Goal: Task Accomplishment & Management: Manage account settings

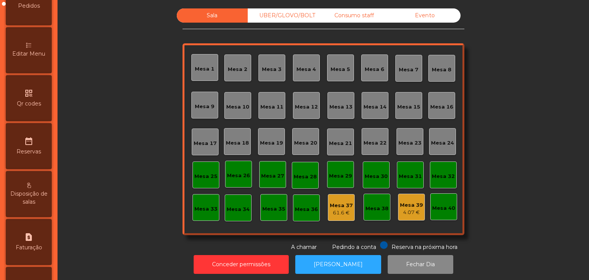
scroll to position [242, 0]
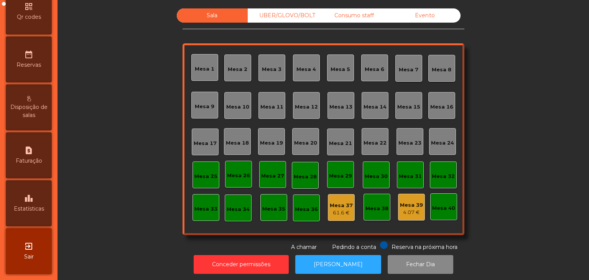
click at [29, 207] on span "Estatísticas" at bounding box center [29, 209] width 30 height 8
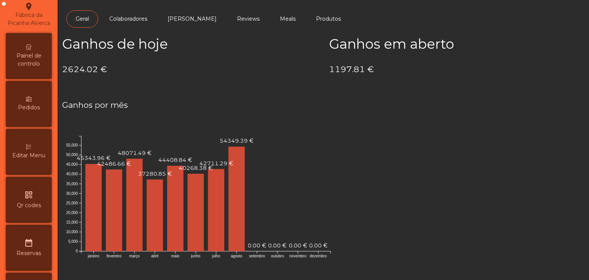
scroll to position [1, 0]
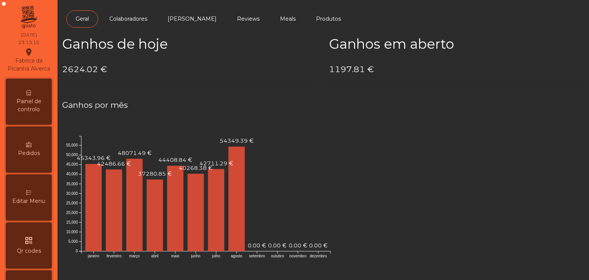
click at [37, 125] on div "Painel de controlo" at bounding box center [29, 102] width 46 height 46
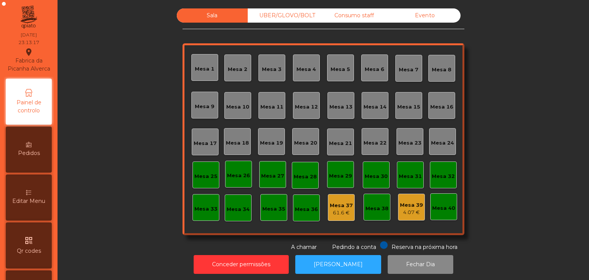
click at [440, 19] on div "Evento" at bounding box center [425, 15] width 71 height 14
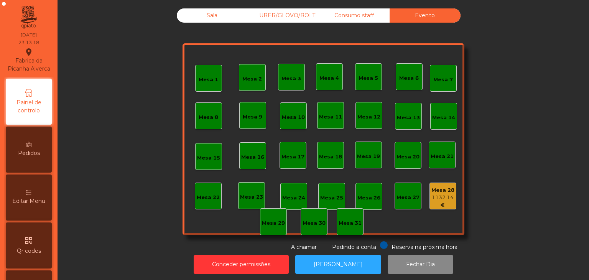
click at [443, 209] on div "Mesa 28 1132.14 €" at bounding box center [443, 196] width 27 height 27
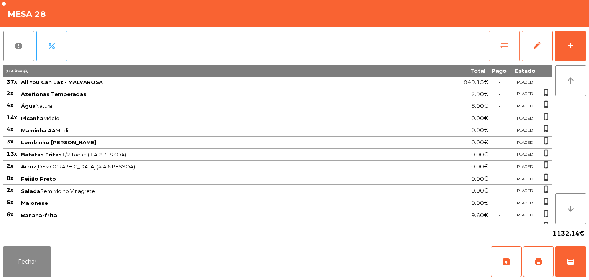
click at [493, 60] on button "sync_alt" at bounding box center [504, 46] width 31 height 31
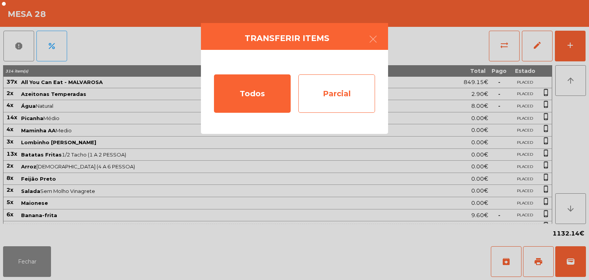
click at [333, 109] on div "Parcial" at bounding box center [336, 93] width 77 height 38
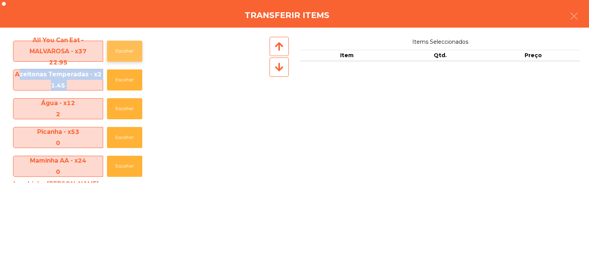
drag, startPoint x: 147, startPoint y: 65, endPoint x: 127, endPoint y: 55, distance: 22.3
click at [127, 55] on div "All You Can Eat - MALVAROSA - x37 22.95 Escolher Azeitonas Temperadas - x2 1.45…" at bounding box center [138, 110] width 259 height 146
click at [127, 55] on button "Escolher" at bounding box center [124, 51] width 35 height 21
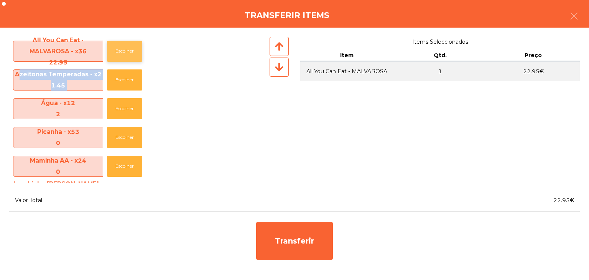
click at [127, 55] on button "Escolher" at bounding box center [124, 51] width 35 height 21
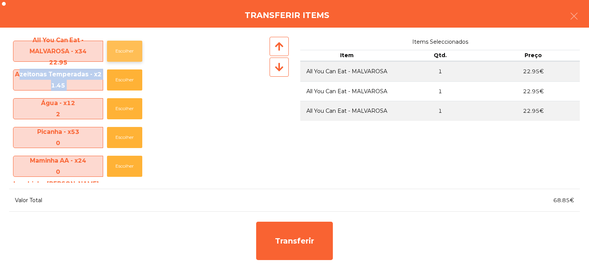
click at [127, 55] on button "Escolher" at bounding box center [124, 51] width 35 height 21
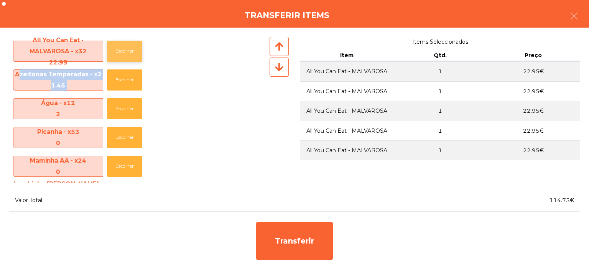
click at [127, 55] on button "Escolher" at bounding box center [124, 51] width 35 height 21
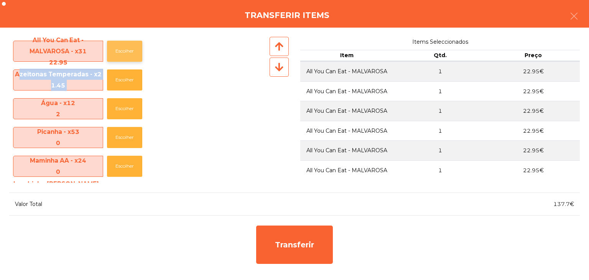
click at [127, 55] on button "Escolher" at bounding box center [124, 51] width 35 height 21
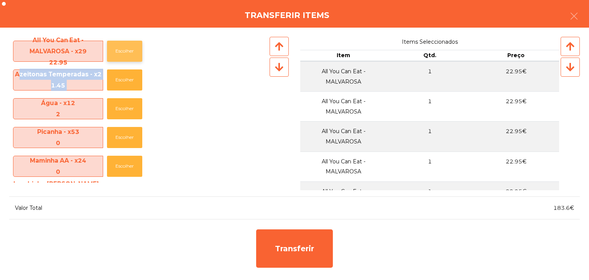
click at [127, 55] on button "Escolher" at bounding box center [124, 51] width 35 height 21
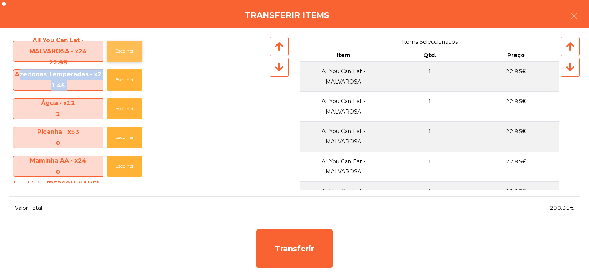
click at [127, 55] on button "Escolher" at bounding box center [124, 51] width 35 height 21
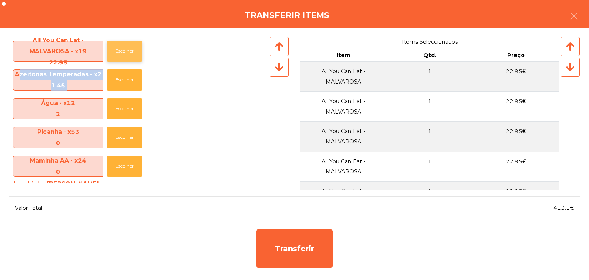
click at [127, 55] on button "Escolher" at bounding box center [124, 51] width 35 height 21
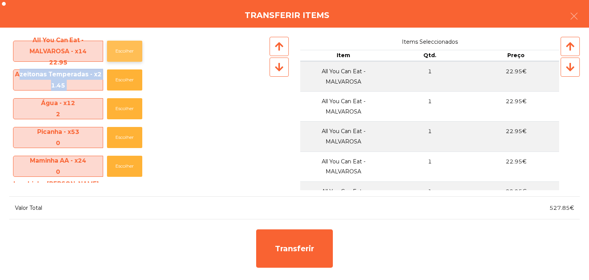
click at [127, 55] on button "Escolher" at bounding box center [124, 51] width 35 height 21
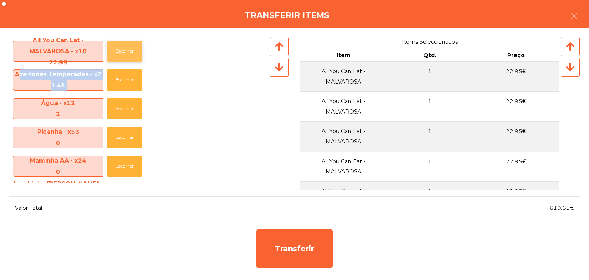
click at [127, 55] on button "Escolher" at bounding box center [124, 51] width 35 height 21
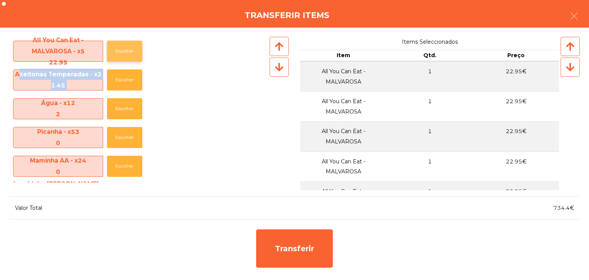
click at [127, 55] on button "Escolher" at bounding box center [124, 51] width 35 height 21
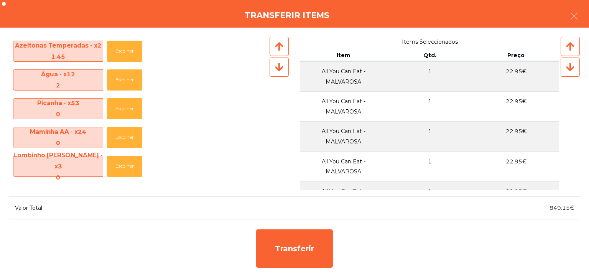
click at [273, 71] on div at bounding box center [279, 67] width 19 height 19
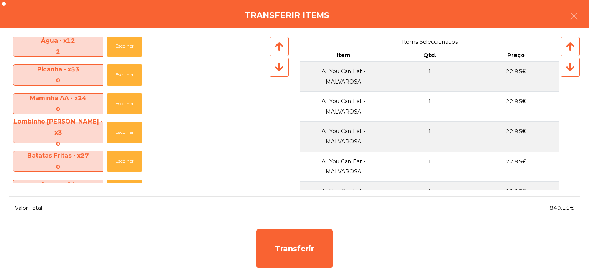
click at [273, 71] on div at bounding box center [279, 67] width 19 height 19
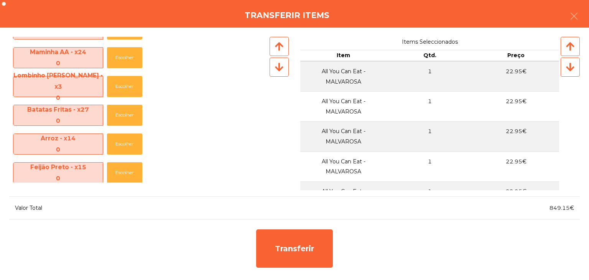
click at [273, 71] on div at bounding box center [279, 67] width 19 height 19
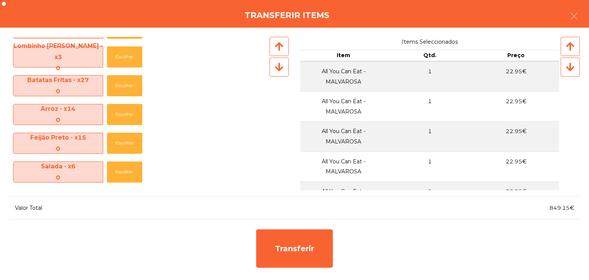
click at [273, 71] on div at bounding box center [279, 67] width 19 height 19
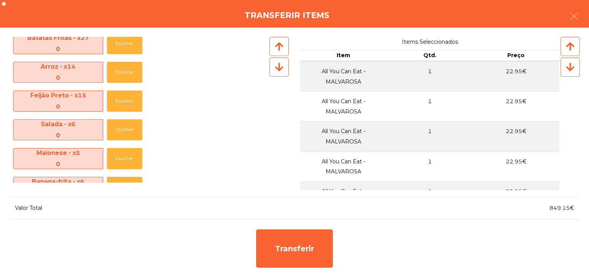
click at [273, 71] on div at bounding box center [279, 67] width 19 height 19
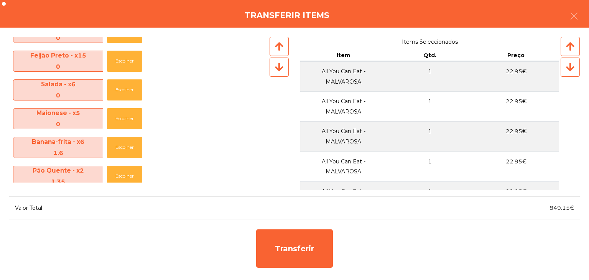
click at [273, 71] on div at bounding box center [279, 67] width 19 height 19
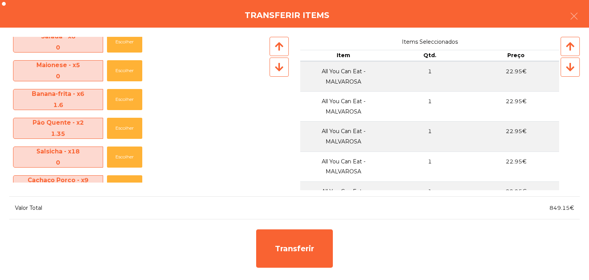
click at [273, 71] on div at bounding box center [279, 67] width 19 height 19
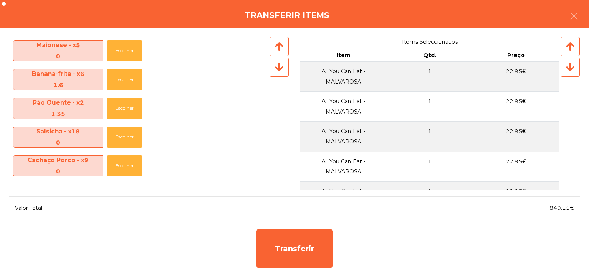
scroll to position [279, 0]
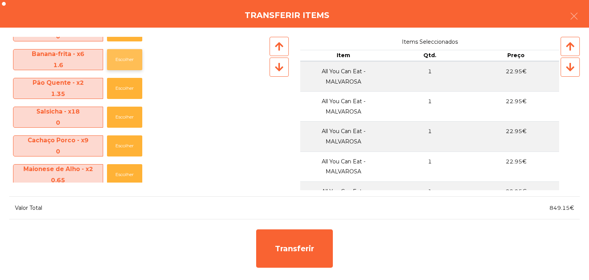
click at [125, 64] on button "Escolher" at bounding box center [124, 59] width 35 height 21
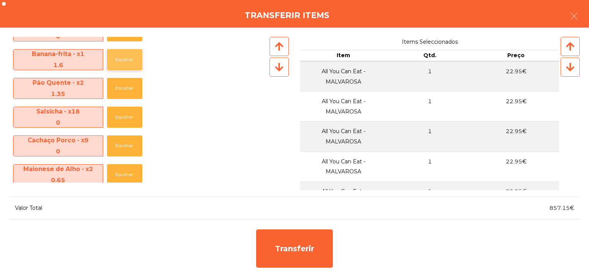
click at [125, 64] on button "Escolher" at bounding box center [124, 59] width 35 height 21
click at [125, 78] on button "Escolher" at bounding box center [124, 88] width 35 height 21
click at [125, 64] on button "Escolher" at bounding box center [124, 59] width 35 height 21
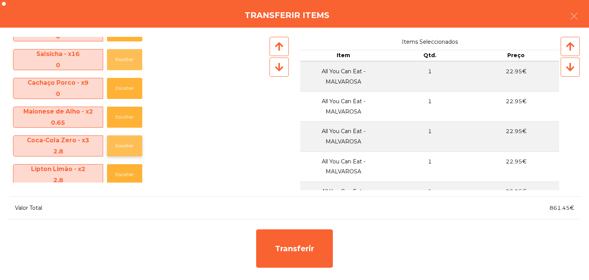
drag, startPoint x: 125, startPoint y: 64, endPoint x: 119, endPoint y: 145, distance: 81.1
click at [119, 145] on div "Azeitonas Temperadas - x2 1.45 Escolher Água - x12 2 Escolher Picanha - x53 0 E…" at bounding box center [138, 110] width 259 height 146
click at [119, 145] on button "Escolher" at bounding box center [124, 145] width 35 height 21
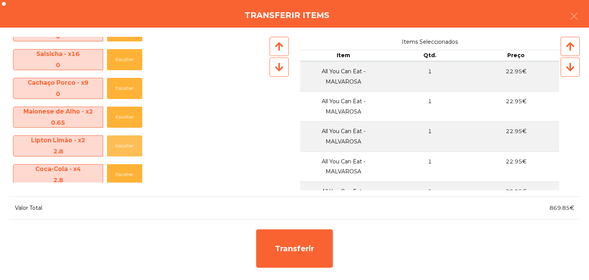
click at [119, 145] on button "Escolher" at bounding box center [124, 145] width 35 height 21
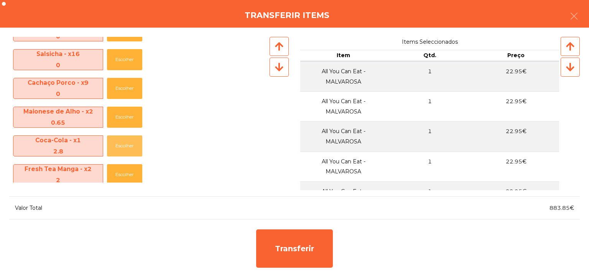
click at [119, 145] on button "Escolher" at bounding box center [124, 145] width 35 height 21
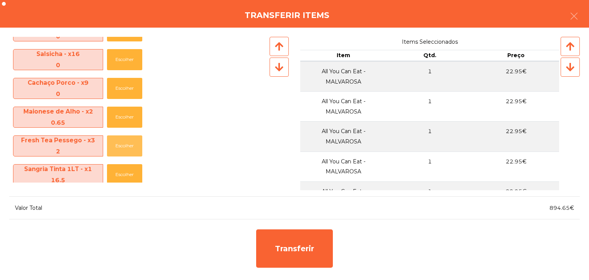
click at [119, 145] on button "Escolher" at bounding box center [124, 145] width 35 height 21
click at [120, 174] on button "Escolher" at bounding box center [124, 174] width 35 height 21
click at [130, 149] on button "Escolher" at bounding box center [124, 145] width 35 height 21
click at [122, 135] on button "Escolher" at bounding box center [124, 145] width 35 height 21
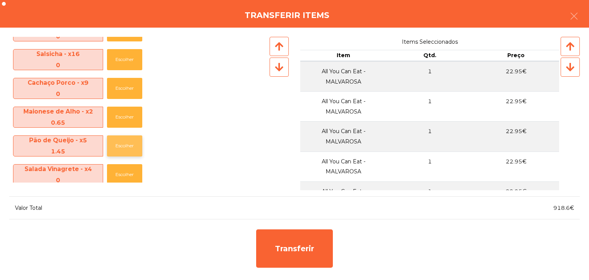
click at [122, 135] on button "Escolher" at bounding box center [124, 145] width 35 height 21
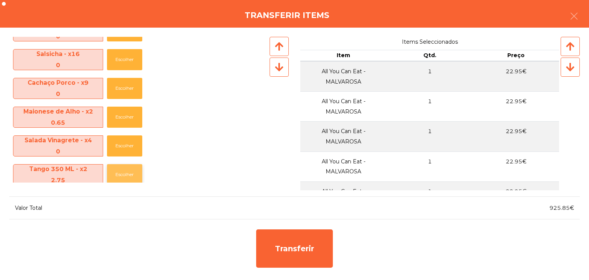
click at [138, 171] on button "Escolher" at bounding box center [124, 174] width 35 height 21
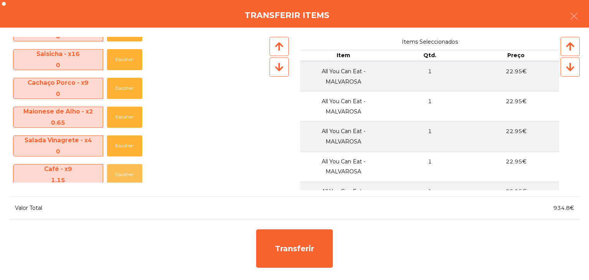
click at [138, 171] on button "Escolher" at bounding box center [124, 174] width 35 height 21
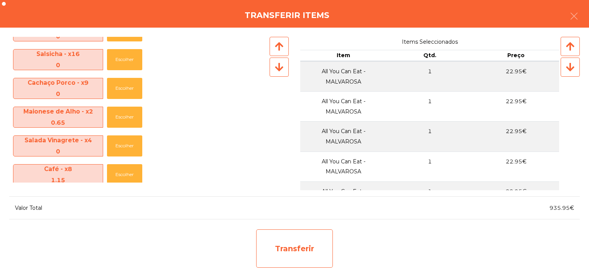
click at [305, 248] on div "Transferir" at bounding box center [294, 248] width 77 height 38
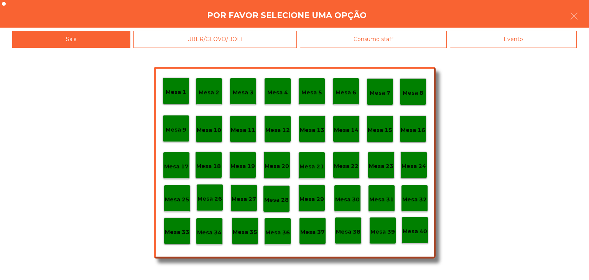
click at [348, 199] on p "Mesa 30" at bounding box center [347, 199] width 25 height 9
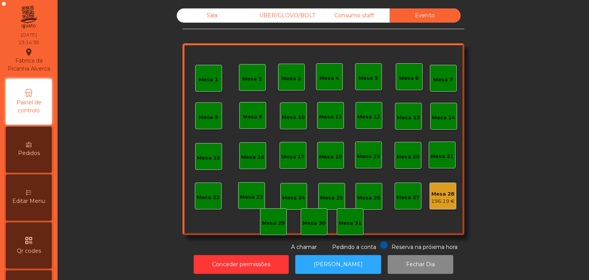
click at [439, 201] on div "196.19 €" at bounding box center [443, 201] width 24 height 8
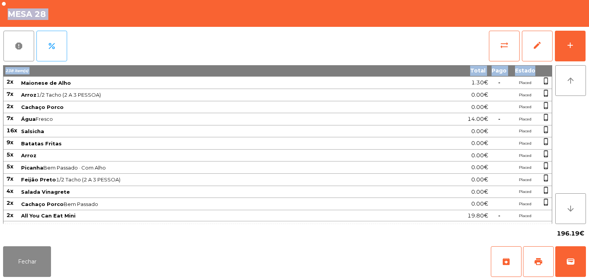
scroll to position [599, 0]
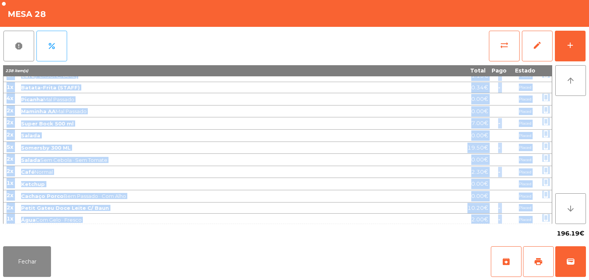
drag, startPoint x: 7, startPoint y: 80, endPoint x: 528, endPoint y: 218, distance: 538.7
copy tbody "1l Ipsumdolo Sitametcon 6.44€ - Adipis elits_doeius 8t Inci Utlabor 9.84€ - Etd…"
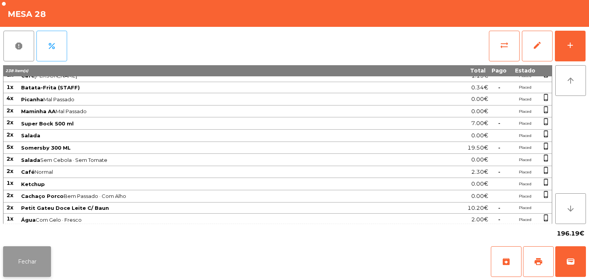
click at [37, 253] on button "Fechar" at bounding box center [27, 261] width 48 height 31
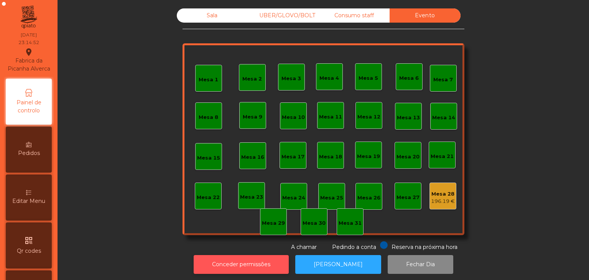
click at [276, 267] on button "Conceder permissões" at bounding box center [241, 264] width 95 height 19
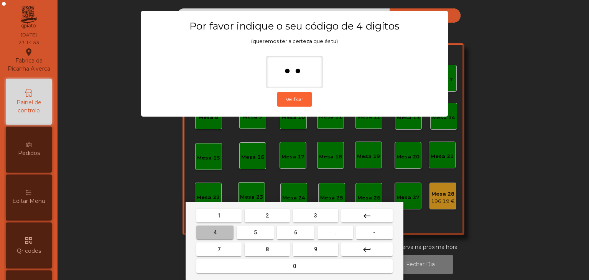
type input "***"
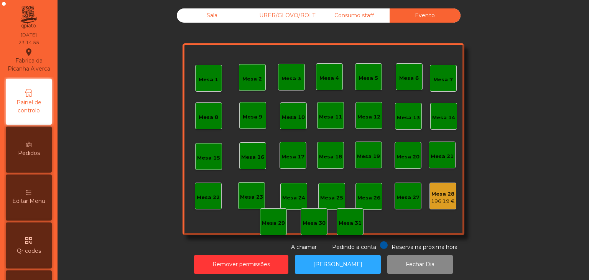
click at [445, 188] on div "Mesa 28 196.19 €" at bounding box center [443, 196] width 24 height 18
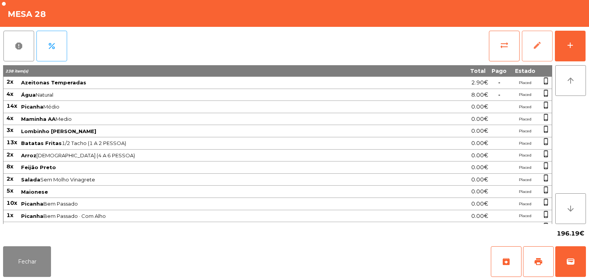
click at [525, 43] on button "edit" at bounding box center [537, 46] width 31 height 31
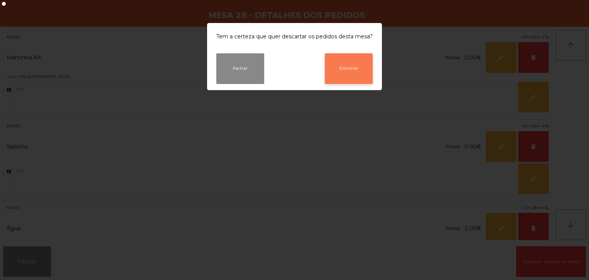
click at [344, 67] on button "Eliminar" at bounding box center [349, 68] width 48 height 31
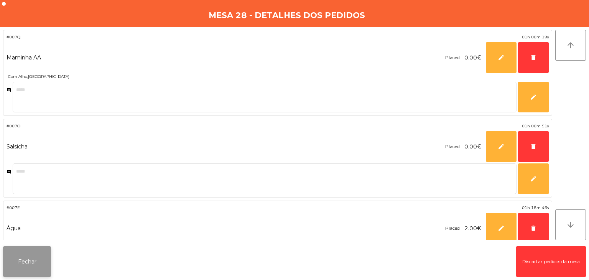
click at [29, 253] on button "Fechar" at bounding box center [27, 261] width 48 height 31
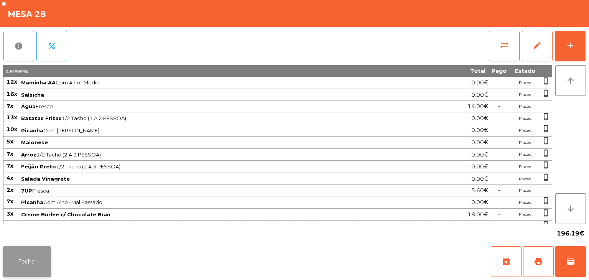
click at [30, 253] on button "Fechar" at bounding box center [27, 261] width 48 height 31
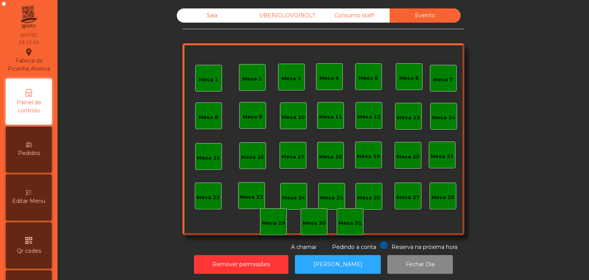
click at [363, 16] on div "Consumo staff" at bounding box center [354, 15] width 71 height 14
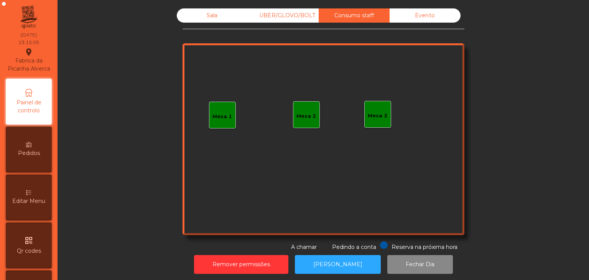
click at [285, 15] on div "UBER/GLOVO/BOLT" at bounding box center [283, 15] width 71 height 14
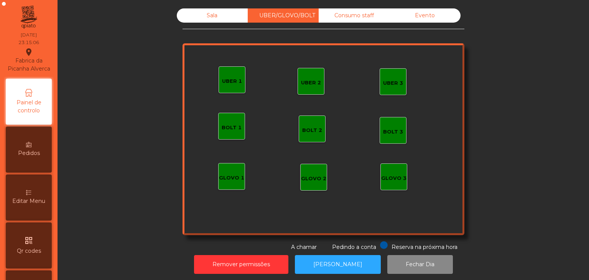
click at [232, 17] on div "Sala" at bounding box center [212, 15] width 71 height 14
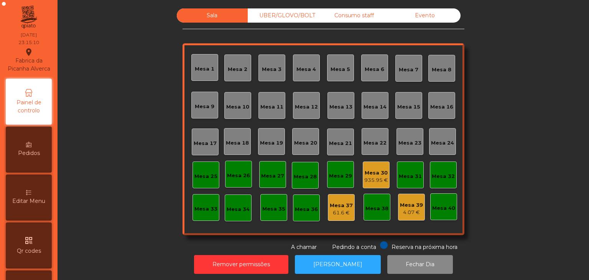
click at [375, 178] on div "935.95 €" at bounding box center [376, 180] width 24 height 8
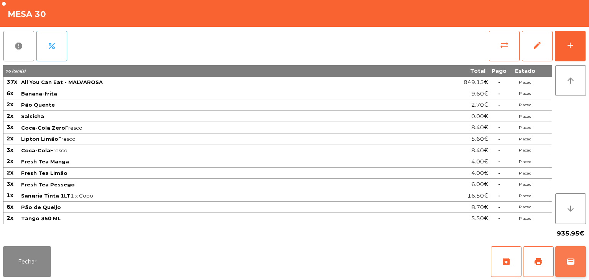
click at [568, 260] on span "wallet" at bounding box center [570, 261] width 9 height 9
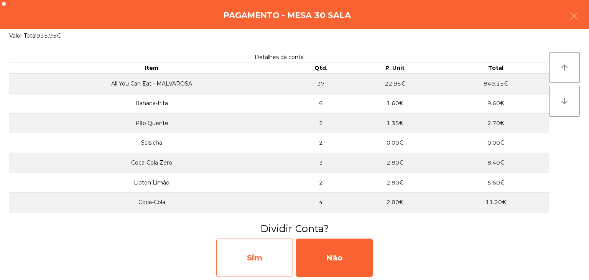
click at [274, 246] on div "Sim" at bounding box center [254, 258] width 77 height 38
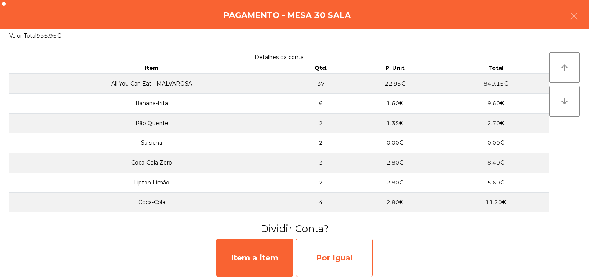
click at [333, 258] on div "Por Igual" at bounding box center [334, 258] width 77 height 38
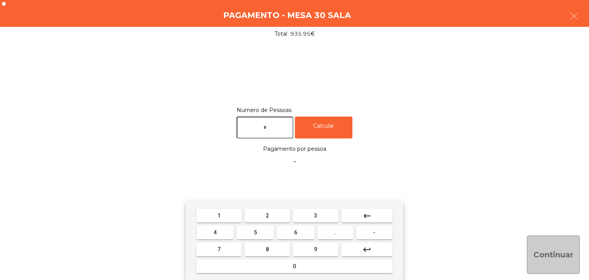
click at [266, 120] on input "text" at bounding box center [265, 128] width 57 height 22
type input "*"
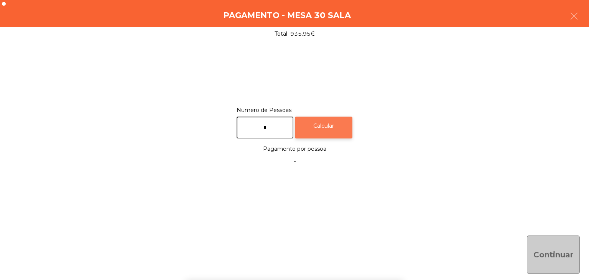
click at [336, 134] on div "Calcular" at bounding box center [324, 128] width 58 height 22
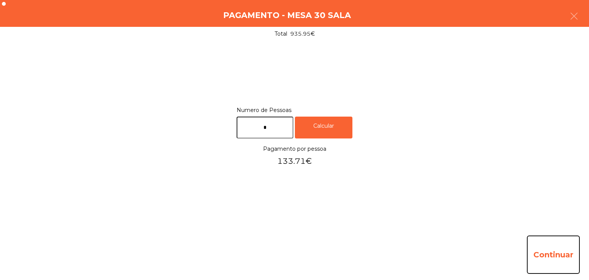
click at [567, 260] on button "Continuar" at bounding box center [553, 254] width 53 height 38
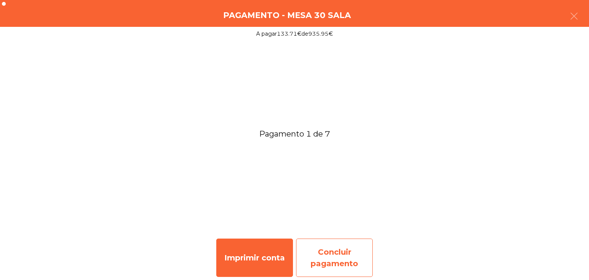
click at [330, 240] on div "Concluir pagamento" at bounding box center [334, 258] width 77 height 38
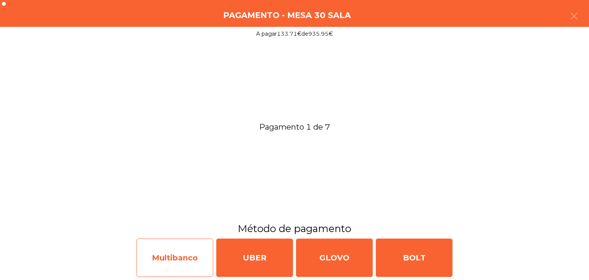
click at [157, 240] on div "Multibanco" at bounding box center [175, 258] width 77 height 38
select select "**"
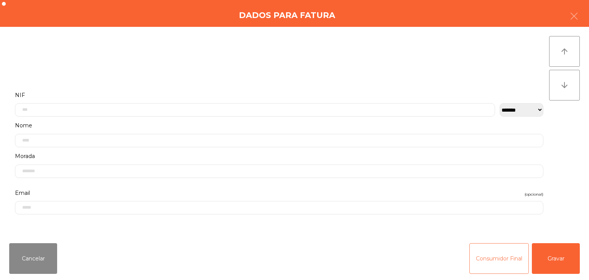
click at [507, 262] on button "Consumidor Final" at bounding box center [498, 258] width 59 height 31
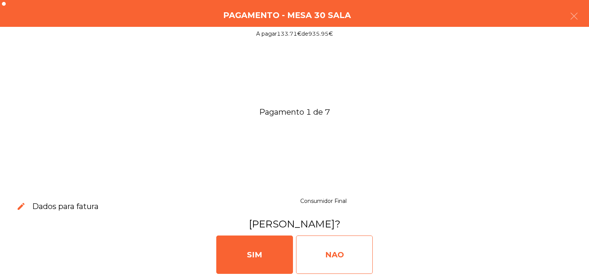
click at [313, 248] on div "NAO" at bounding box center [334, 254] width 77 height 38
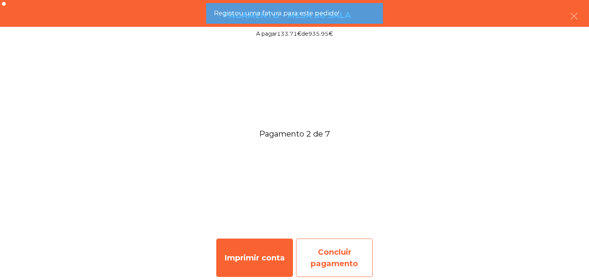
click at [321, 252] on div "Concluir pagamento" at bounding box center [334, 258] width 77 height 38
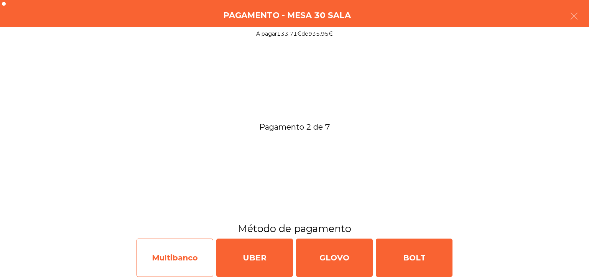
click at [189, 272] on div "Multibanco" at bounding box center [175, 258] width 77 height 38
select select "**"
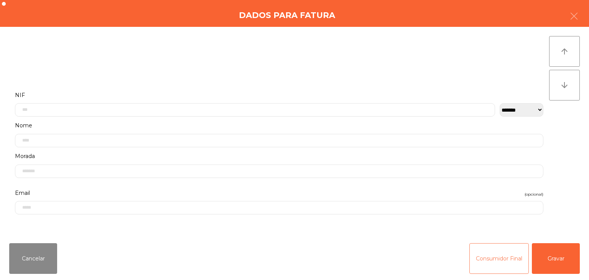
click at [485, 259] on button "Consumidor Final" at bounding box center [498, 258] width 59 height 31
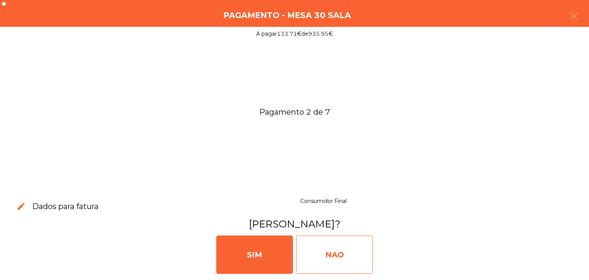
click at [361, 247] on div "NAO" at bounding box center [334, 254] width 77 height 38
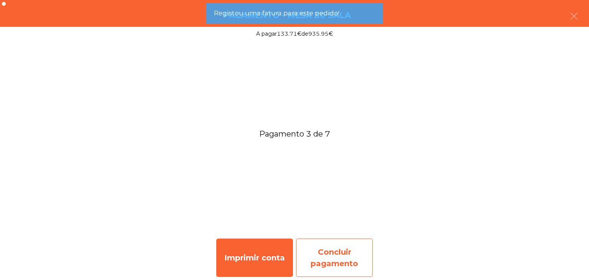
click at [349, 250] on div "Concluir pagamento" at bounding box center [334, 258] width 77 height 38
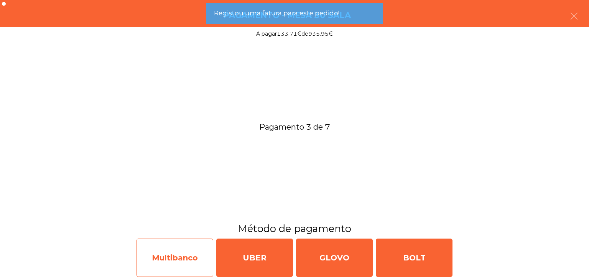
click at [201, 268] on div "Multibanco" at bounding box center [175, 258] width 77 height 38
select select "**"
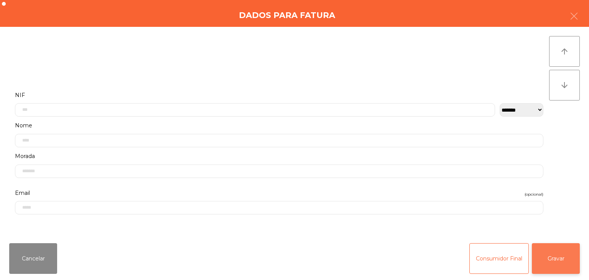
click at [550, 254] on button "Gravar" at bounding box center [556, 258] width 48 height 31
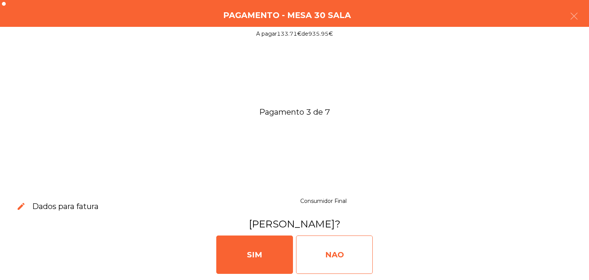
click at [318, 246] on div "NAO" at bounding box center [334, 254] width 77 height 38
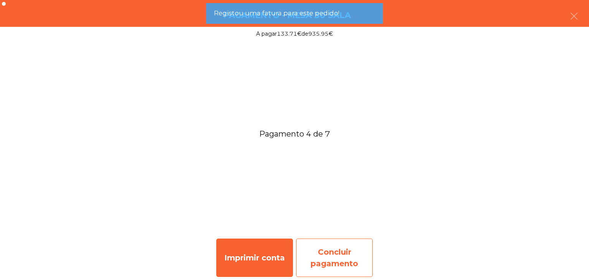
click at [350, 251] on div "Concluir pagamento" at bounding box center [334, 258] width 77 height 38
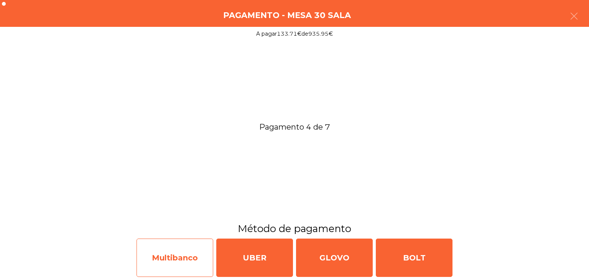
click at [147, 260] on div "Multibanco" at bounding box center [175, 258] width 77 height 38
select select "**"
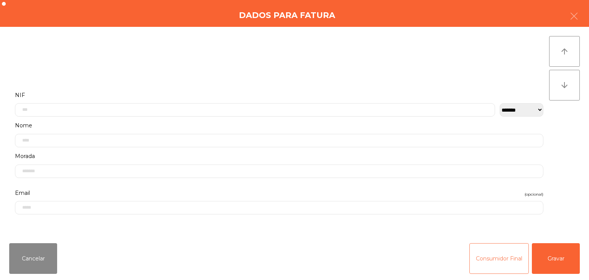
click at [503, 259] on button "Consumidor Final" at bounding box center [498, 258] width 59 height 31
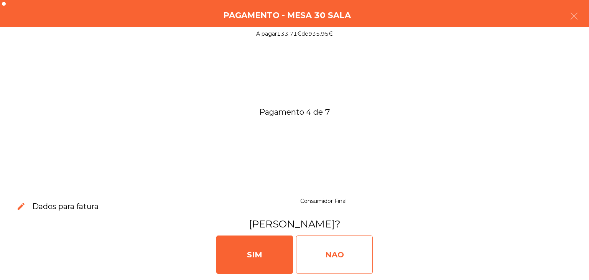
click at [352, 254] on div "NAO" at bounding box center [334, 254] width 77 height 38
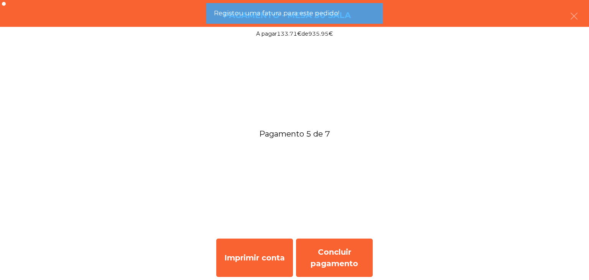
click at [352, 254] on div "Concluir pagamento" at bounding box center [334, 258] width 77 height 38
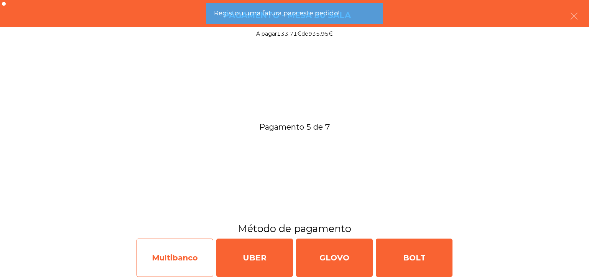
click at [167, 253] on div "Multibanco" at bounding box center [175, 258] width 77 height 38
select select "**"
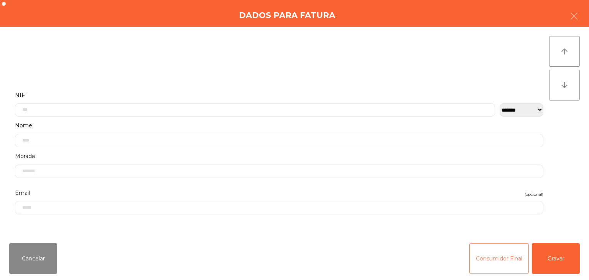
click at [492, 268] on button "Consumidor Final" at bounding box center [498, 258] width 59 height 31
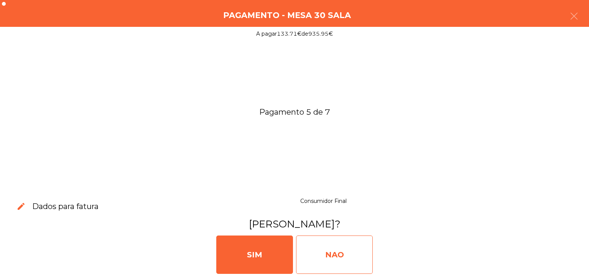
click at [329, 249] on div "NAO" at bounding box center [334, 254] width 77 height 38
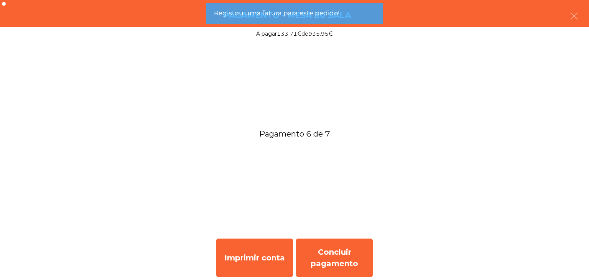
click at [329, 249] on div "Concluir pagamento" at bounding box center [334, 258] width 77 height 38
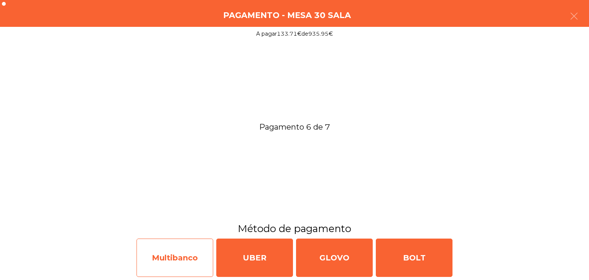
click at [184, 256] on div "Multibanco" at bounding box center [175, 258] width 77 height 38
select select "**"
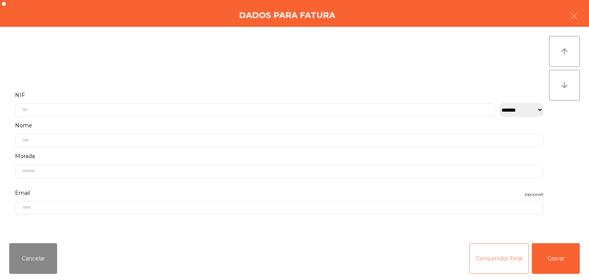
click at [482, 254] on button "Consumidor Final" at bounding box center [498, 258] width 59 height 31
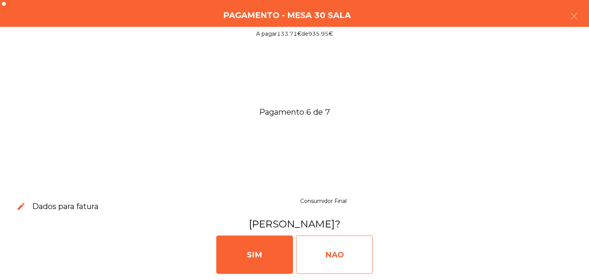
click at [326, 259] on div "NAO" at bounding box center [334, 254] width 77 height 38
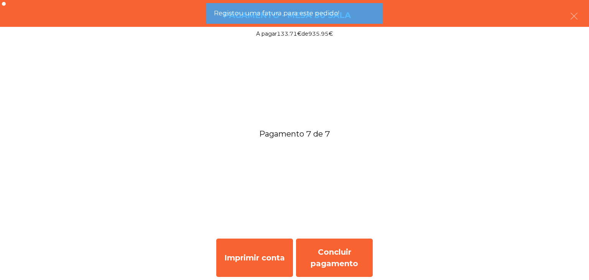
click at [326, 259] on div "Concluir pagamento" at bounding box center [334, 258] width 77 height 38
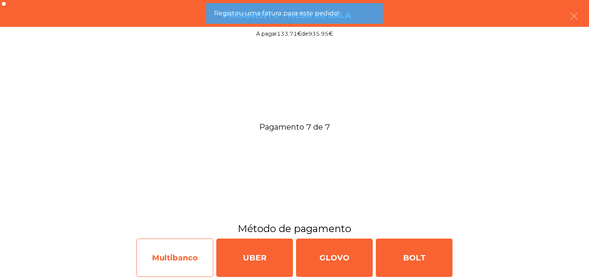
click at [173, 258] on div "Multibanco" at bounding box center [175, 258] width 77 height 38
select select "**"
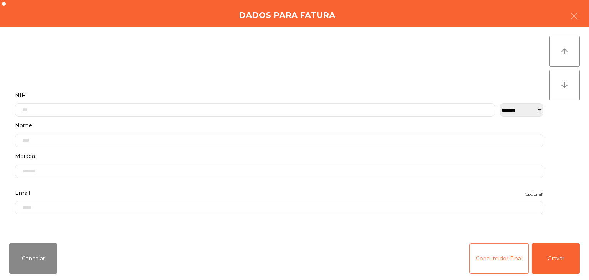
click at [509, 251] on button "Consumidor Final" at bounding box center [498, 258] width 59 height 31
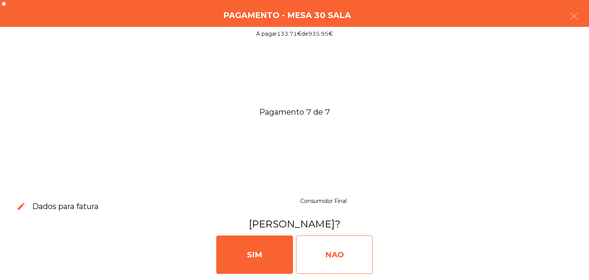
click at [337, 252] on div "NAO" at bounding box center [334, 254] width 77 height 38
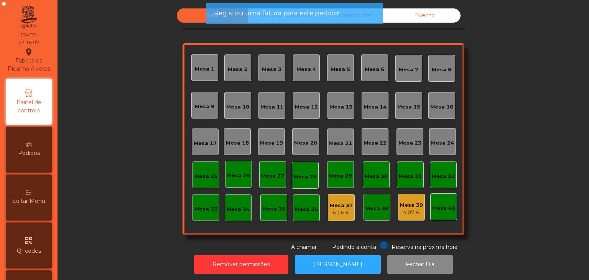
click at [268, 7] on div "Registou uma fatura para este pedido!" at bounding box center [294, 13] width 177 height 21
click at [270, 15] on span "Registou uma fatura para este pedido!" at bounding box center [276, 13] width 125 height 10
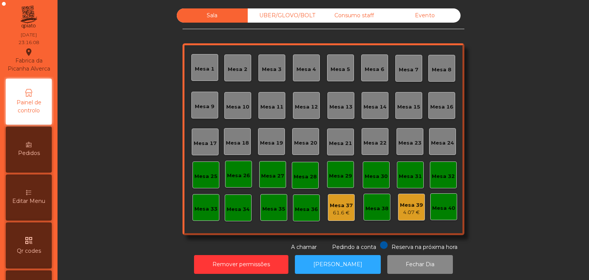
click at [277, 17] on div "UBER/GLOVO/BOLT" at bounding box center [283, 15] width 71 height 14
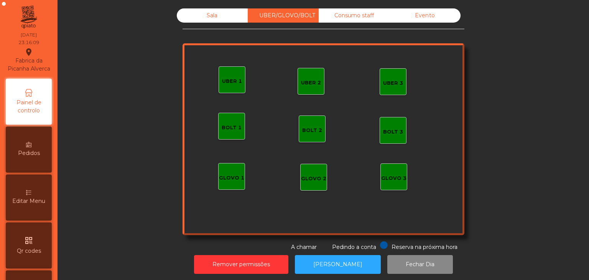
click at [349, 25] on div "Sala UBER/GLOVO/BOLT Consumo staff Evento UBER 2 UBER 3 BOLT 1 BOLT 2 BOLT 3 GL…" at bounding box center [324, 129] width 282 height 243
click at [364, 17] on div "Consumo staff" at bounding box center [354, 15] width 71 height 14
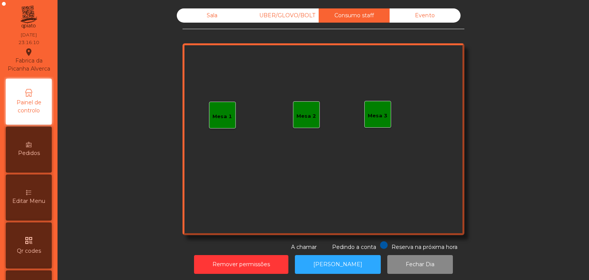
click at [419, 17] on div "Evento" at bounding box center [425, 15] width 71 height 14
